Goal: Navigation & Orientation: Find specific page/section

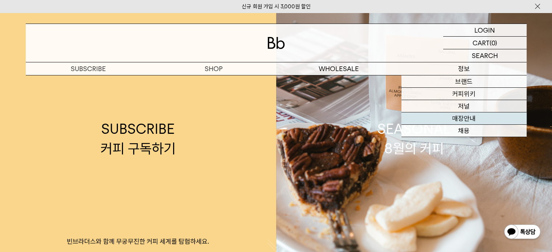
click at [479, 119] on link "매장안내" at bounding box center [463, 118] width 125 height 12
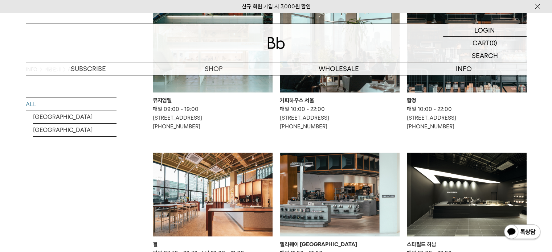
scroll to position [145, 0]
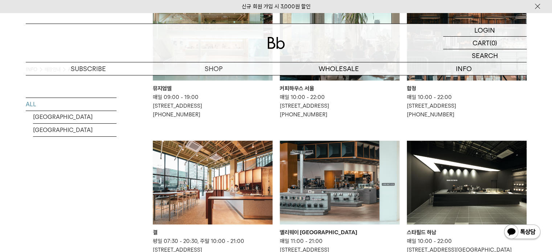
click at [348, 155] on img at bounding box center [340, 183] width 120 height 84
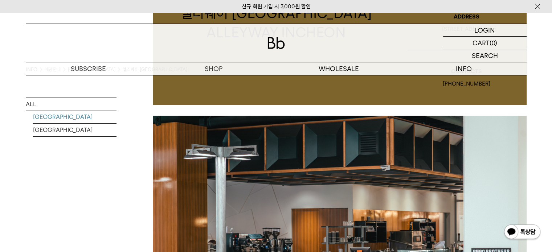
scroll to position [290, 0]
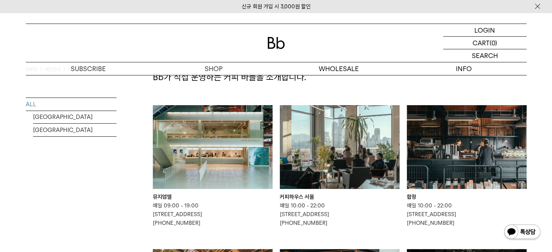
scroll to position [36, 0]
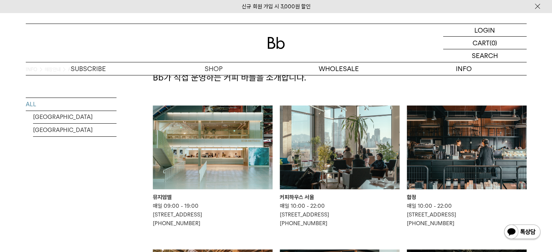
click at [239, 161] on img at bounding box center [213, 148] width 120 height 84
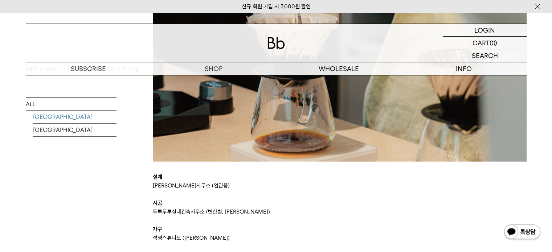
scroll to position [1741, 0]
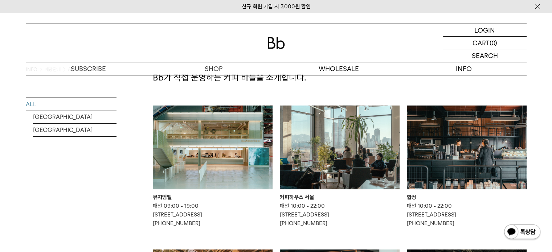
click at [443, 140] on img at bounding box center [467, 148] width 120 height 84
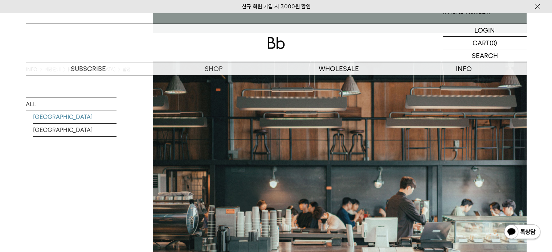
scroll to position [145, 0]
